Goal: Understand process/instructions: Learn how to perform a task or action

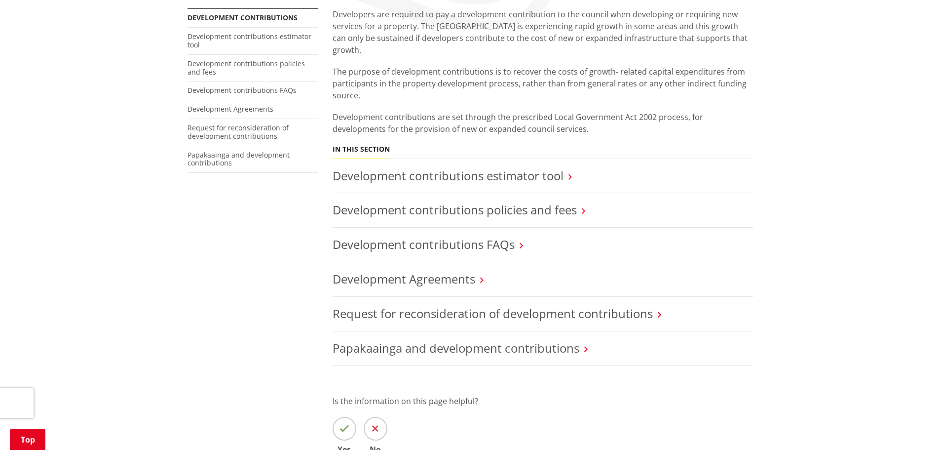
scroll to position [197, 0]
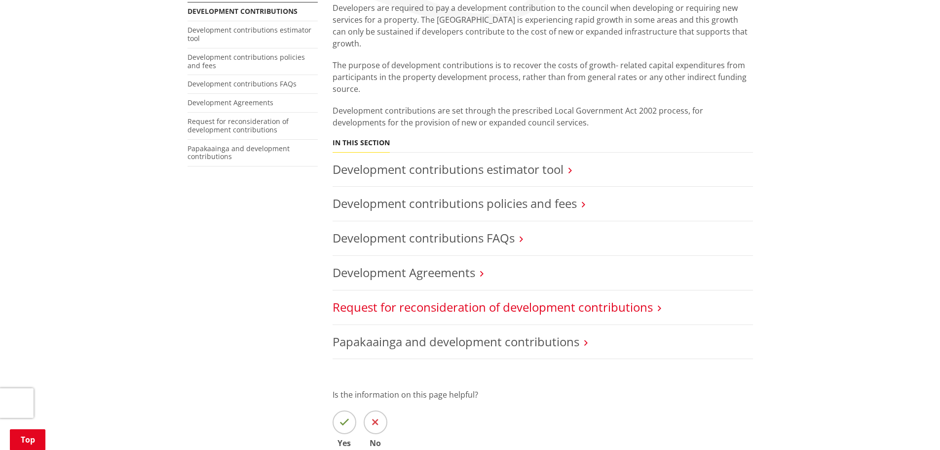
click at [469, 299] on link "Request for reconsideration of development contributions" at bounding box center [493, 307] width 320 height 16
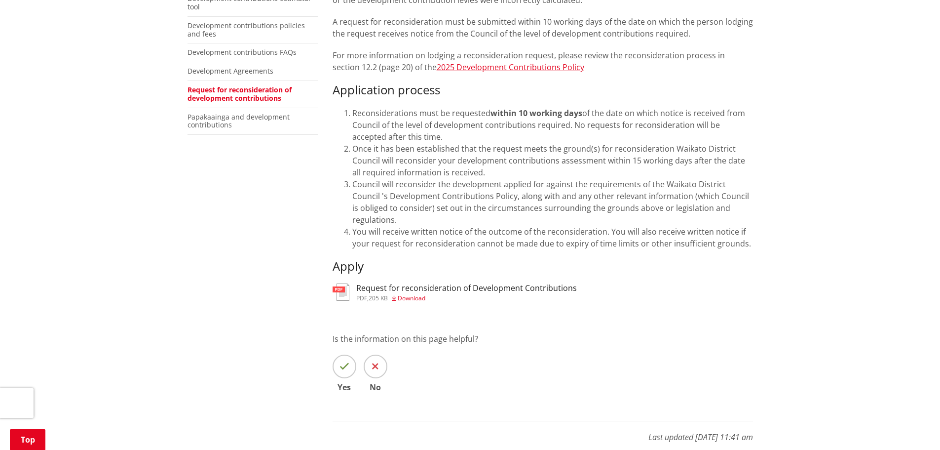
scroll to position [247, 0]
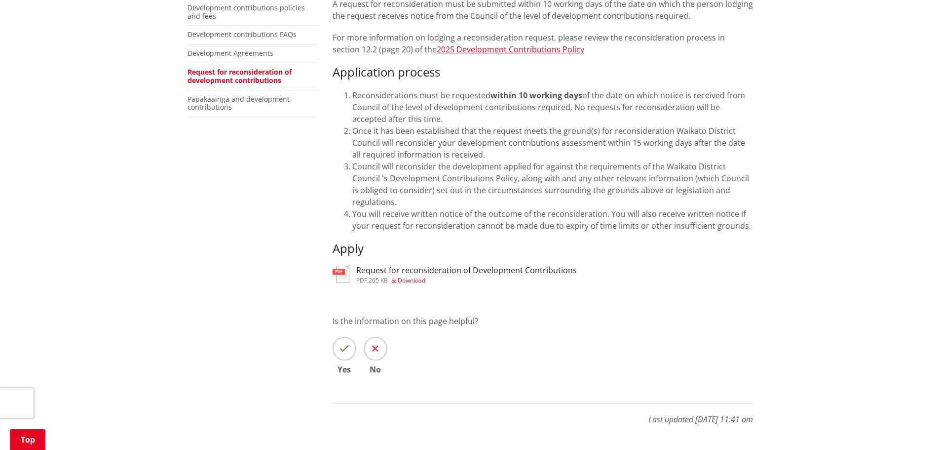
click at [508, 266] on h3 "Request for reconsideration of Development Contributions" at bounding box center [466, 270] width 221 height 9
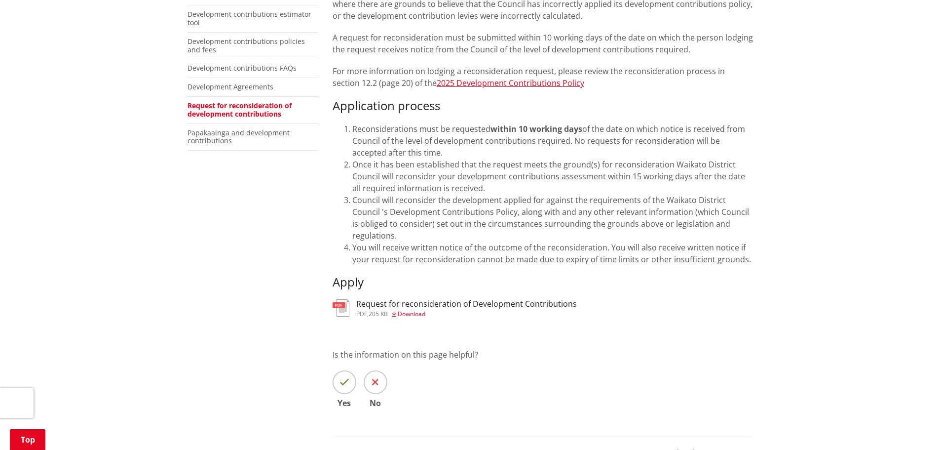
scroll to position [99, 0]
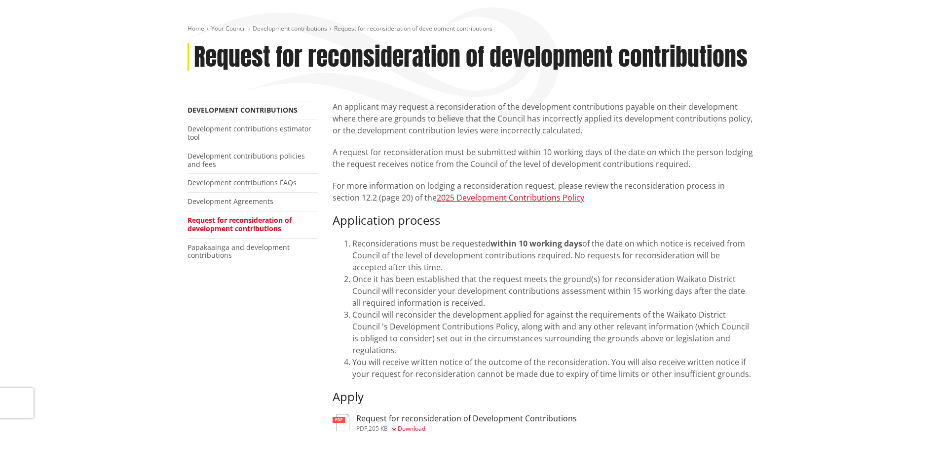
click at [737, 293] on li "Once it has been established that the request meets the ground(s) for reconside…" at bounding box center [552, 291] width 401 height 36
